Goal: Information Seeking & Learning: Learn about a topic

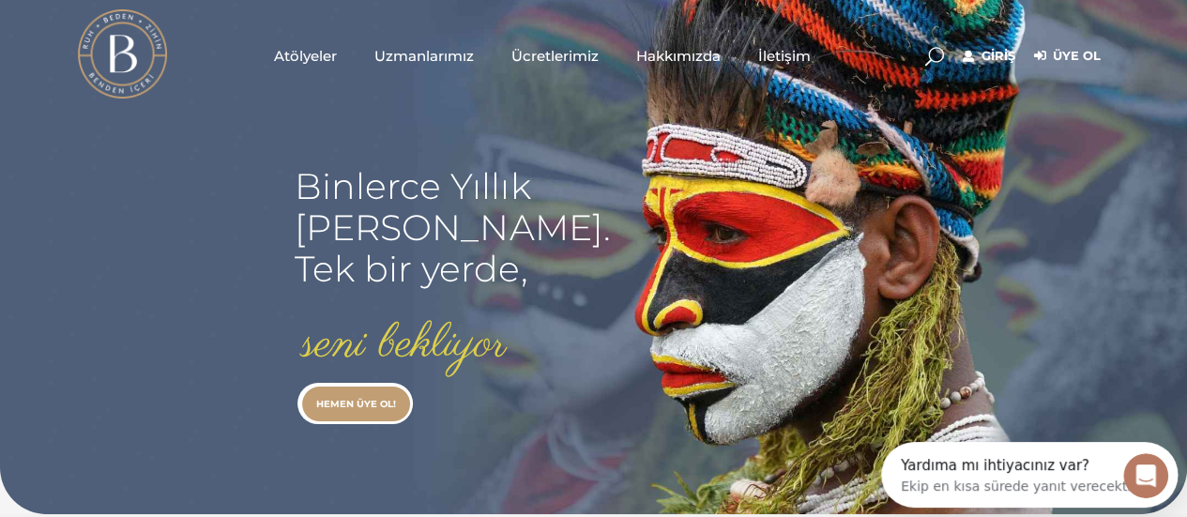
scroll to position [1501, 0]
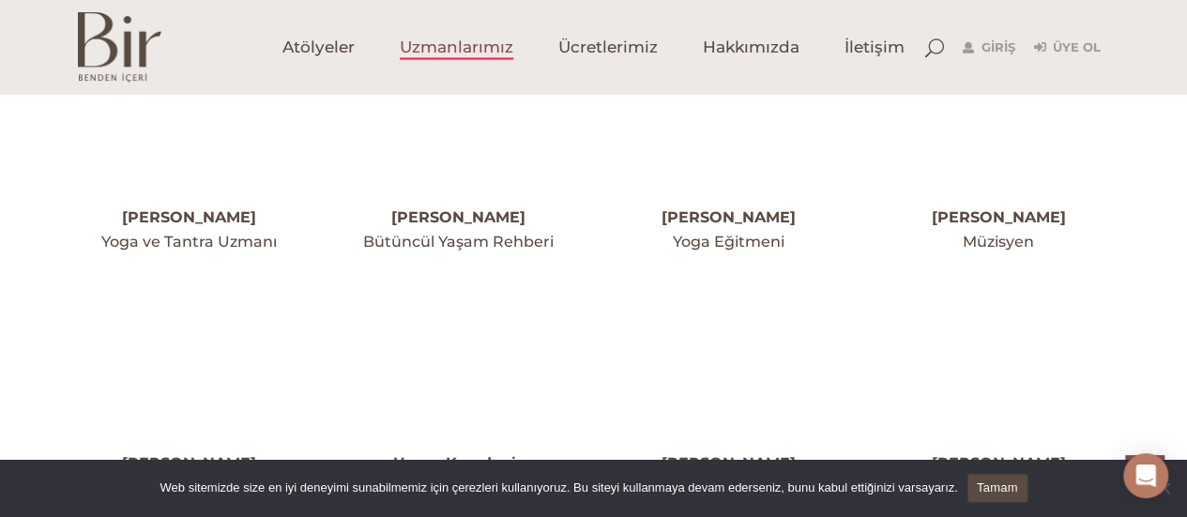
scroll to position [4691, 0]
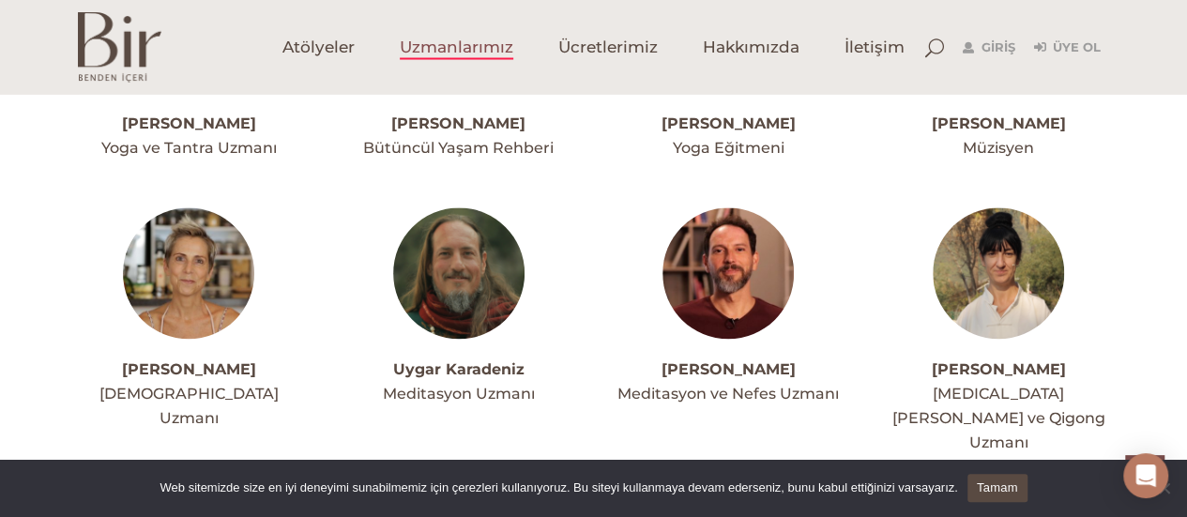
click at [1015, 207] on img at bounding box center [997, 272] width 131 height 131
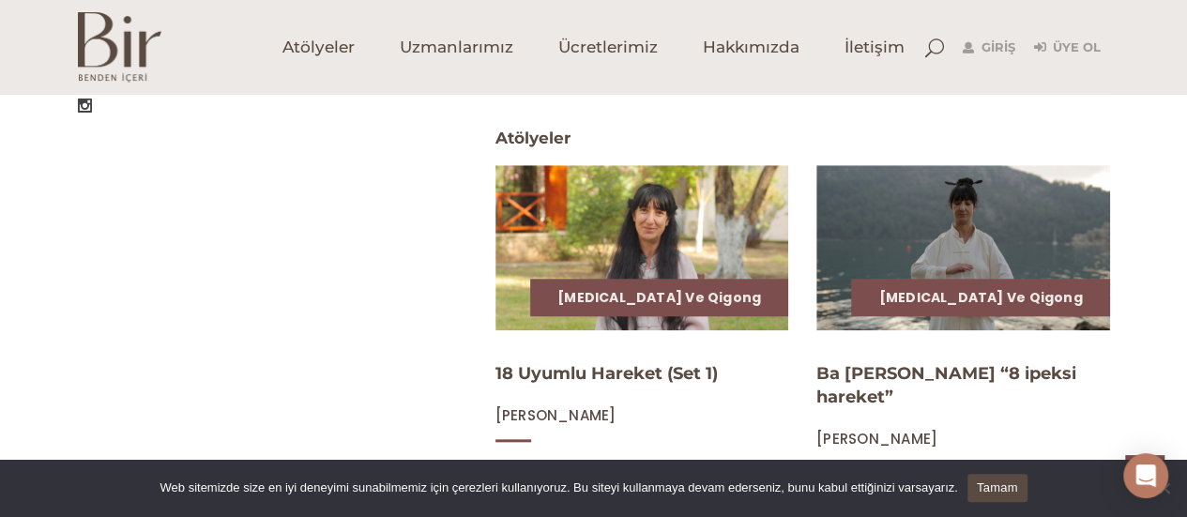
scroll to position [844, 0]
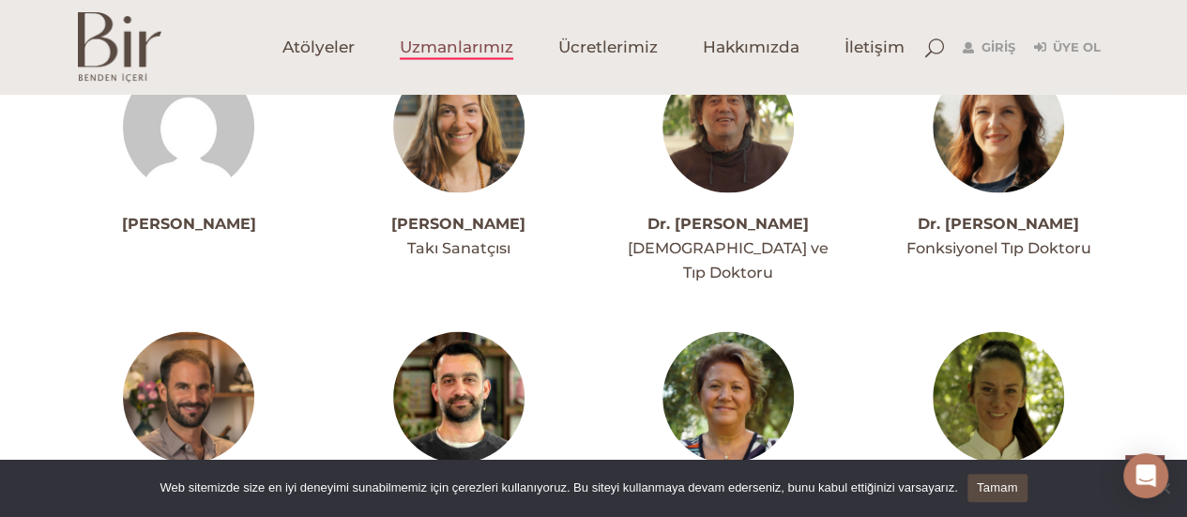
scroll to position [1689, 0]
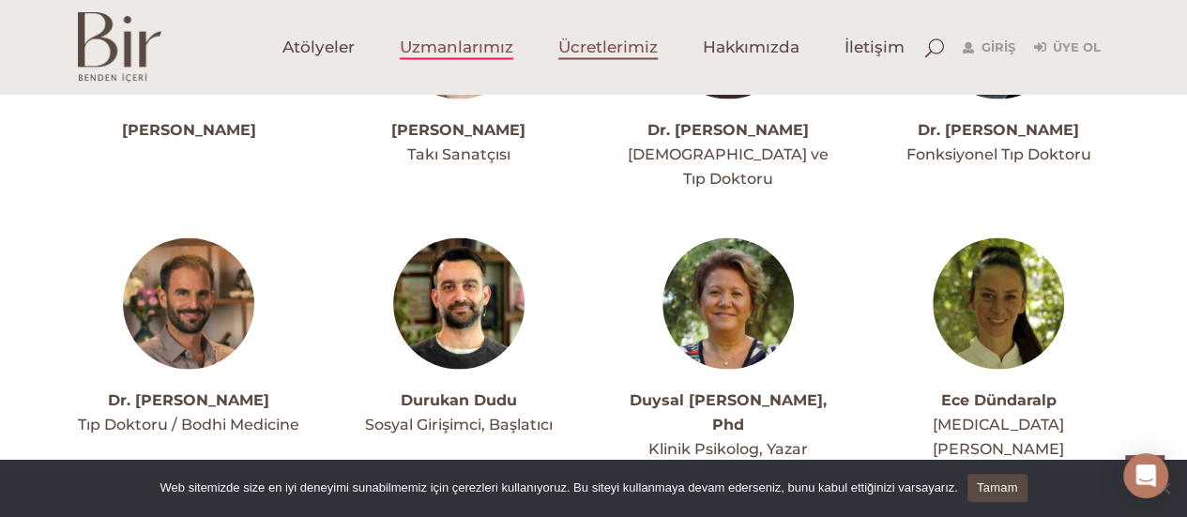
click at [569, 56] on span "Ücretlerimiz" at bounding box center [607, 48] width 99 height 22
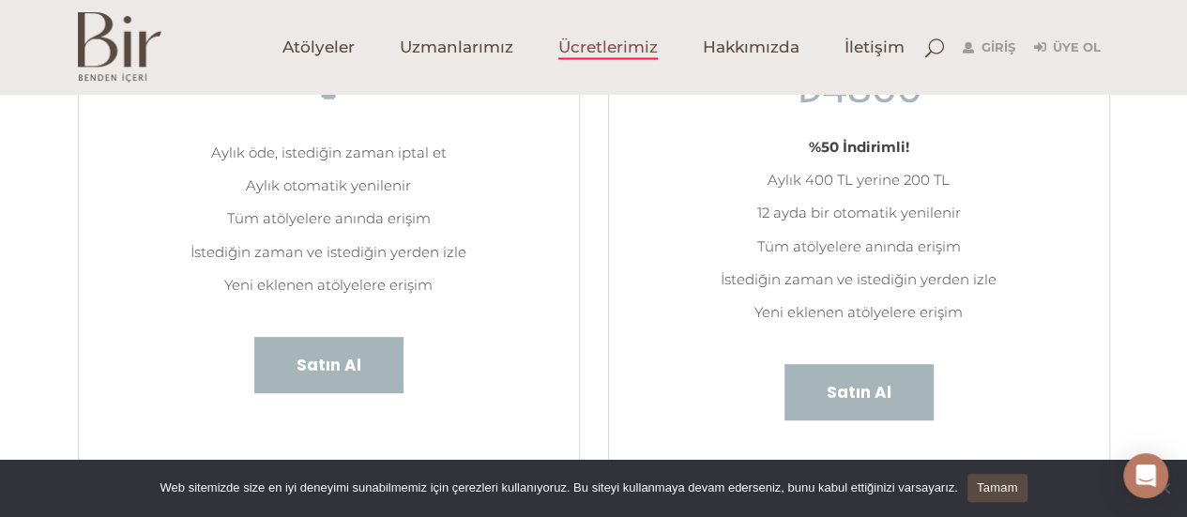
scroll to position [375, 0]
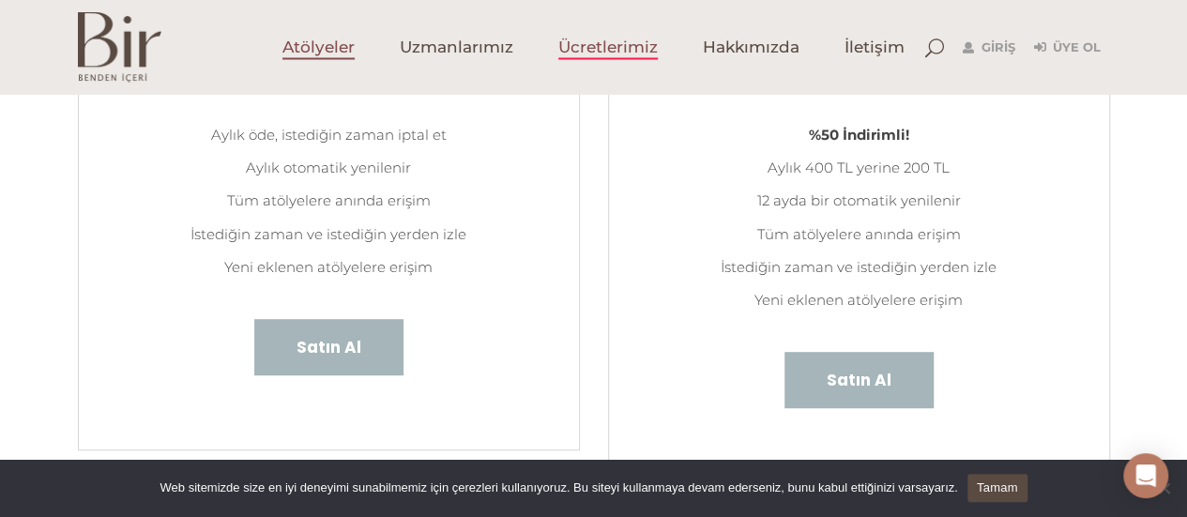
click at [331, 48] on span "Atölyeler" at bounding box center [318, 48] width 72 height 22
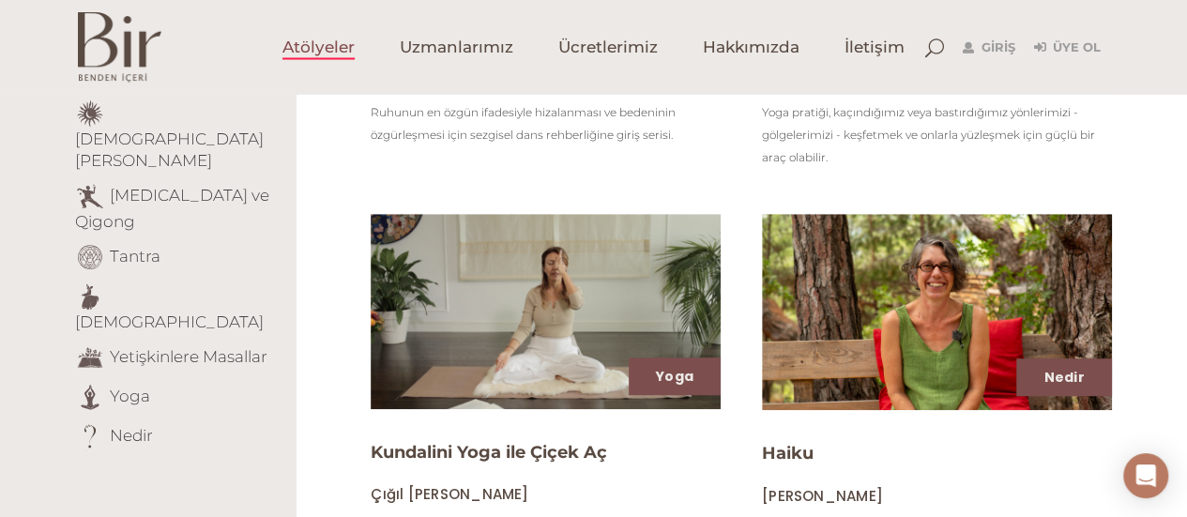
scroll to position [375, 0]
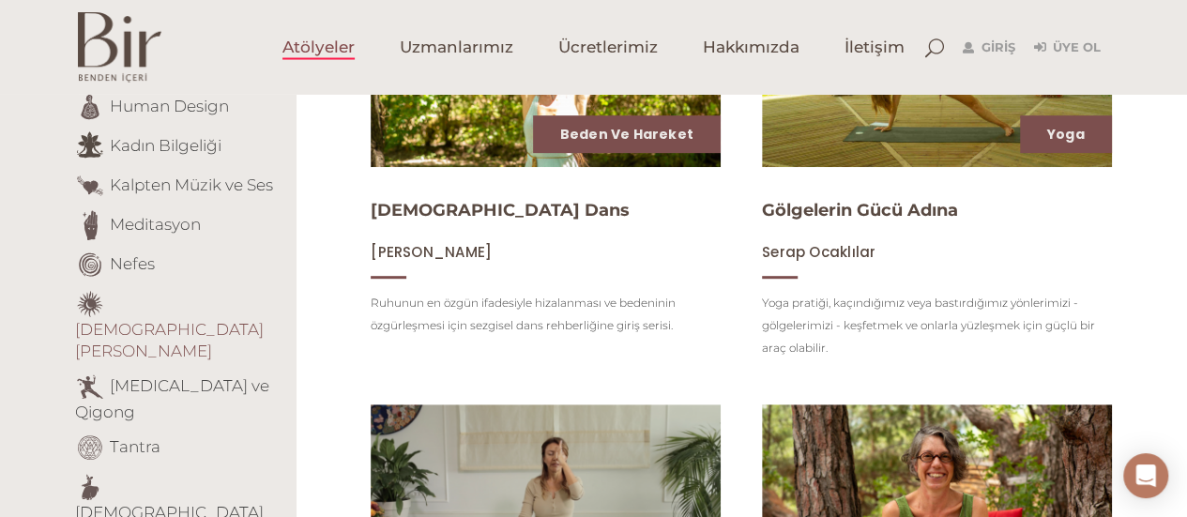
click at [181, 320] on link "[DEMOGRAPHIC_DATA][PERSON_NAME]" at bounding box center [169, 340] width 189 height 40
